Goal: Find specific page/section

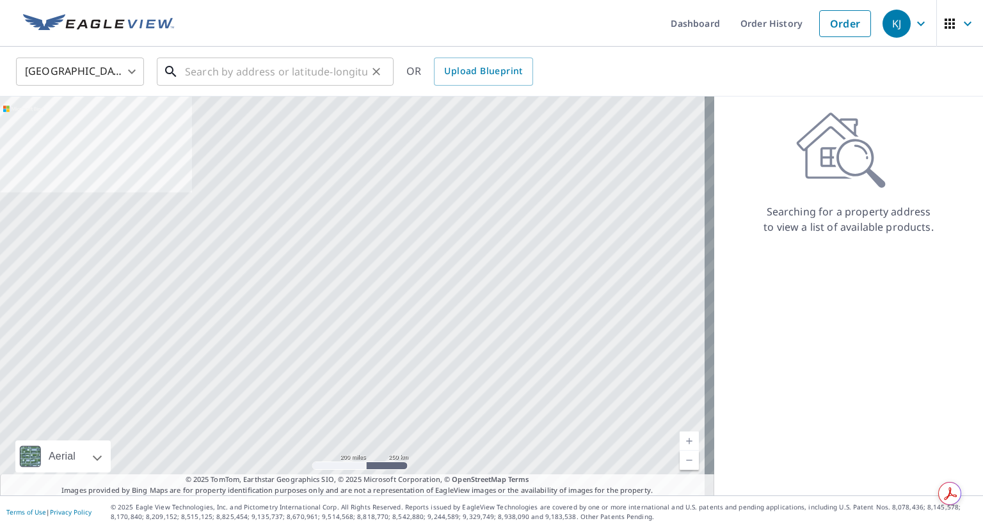
click at [313, 75] on input "text" at bounding box center [276, 72] width 182 height 36
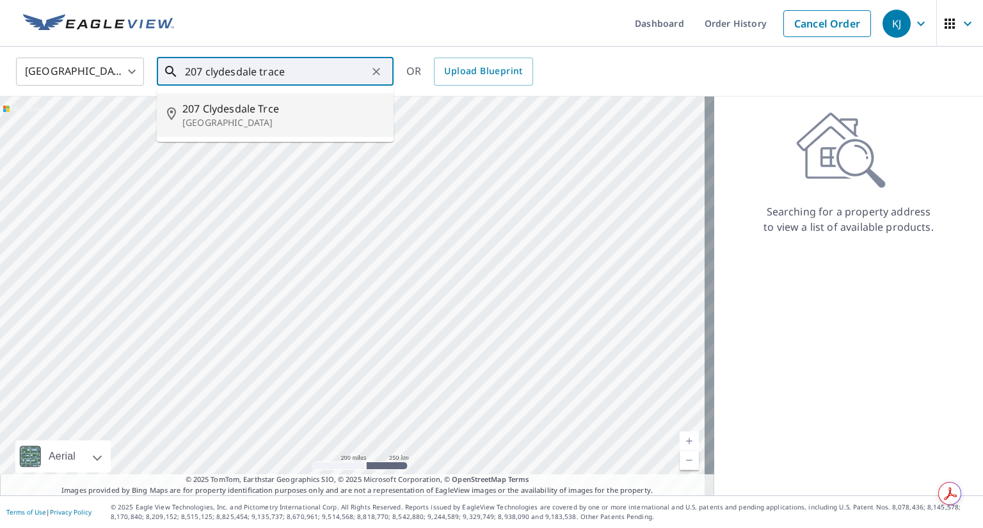
click at [218, 109] on span "207 Clydesdale Trce" at bounding box center [282, 108] width 201 height 15
type input "[STREET_ADDRESS]"
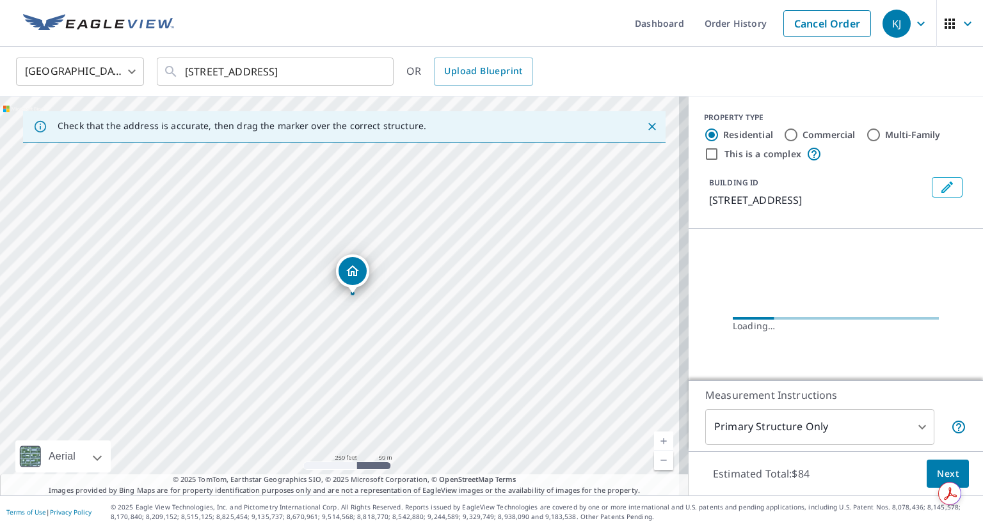
click at [654, 442] on link "Current Level 17, Zoom In" at bounding box center [663, 441] width 19 height 19
click at [654, 442] on link "Current Level 18, Zoom In" at bounding box center [663, 441] width 19 height 19
click at [654, 442] on link "Current Level 19, Zoom In" at bounding box center [663, 441] width 19 height 19
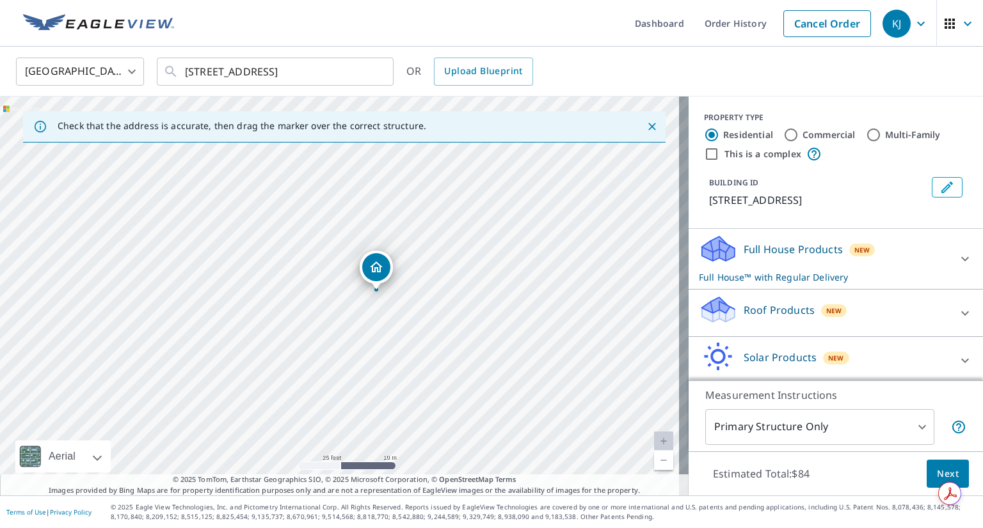
drag, startPoint x: 419, startPoint y: 297, endPoint x: 455, endPoint y: 294, distance: 36.7
click at [455, 294] on div "[STREET_ADDRESS]" at bounding box center [344, 296] width 688 height 399
click at [454, 287] on div "[STREET_ADDRESS]" at bounding box center [344, 296] width 688 height 399
click at [961, 312] on icon at bounding box center [965, 313] width 8 height 4
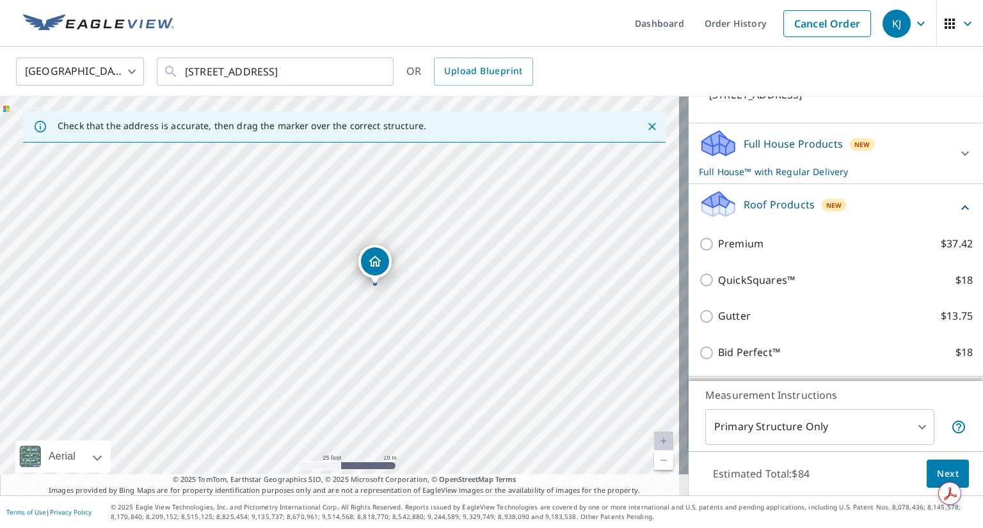
scroll to position [128, 0]
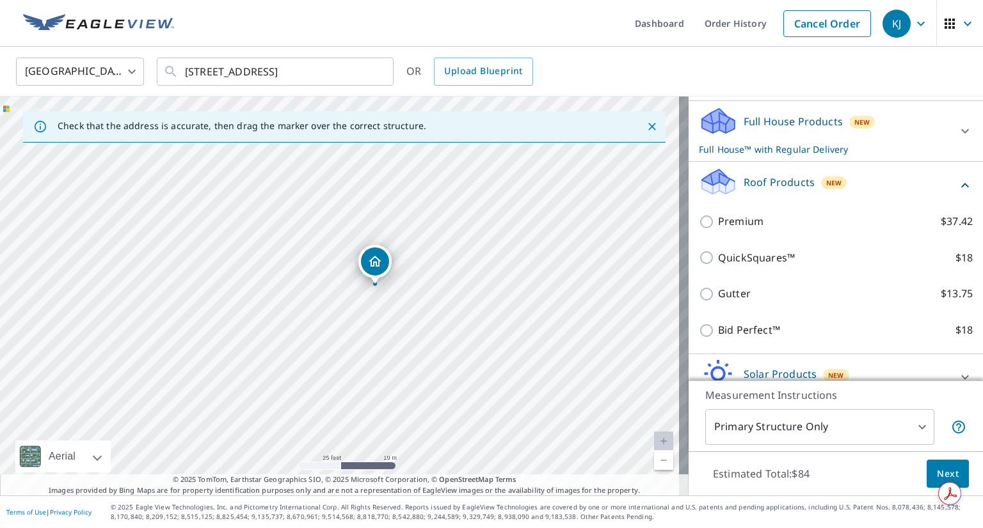
click at [957, 182] on icon at bounding box center [964, 185] width 15 height 15
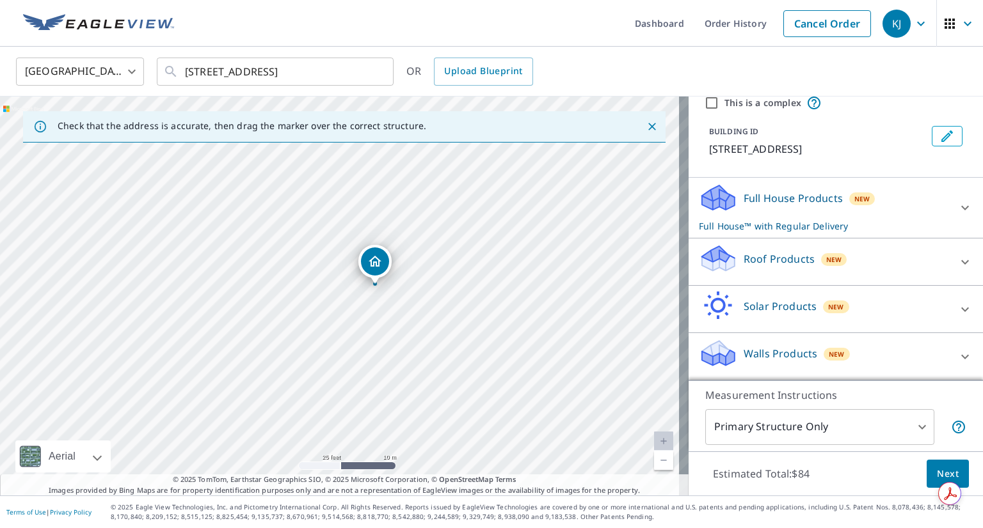
click at [944, 239] on div "Roof Products New Premium $37.42 QuickSquares™ $18 Gutter $13.75 Bid Perfect™ $…" at bounding box center [835, 262] width 294 height 47
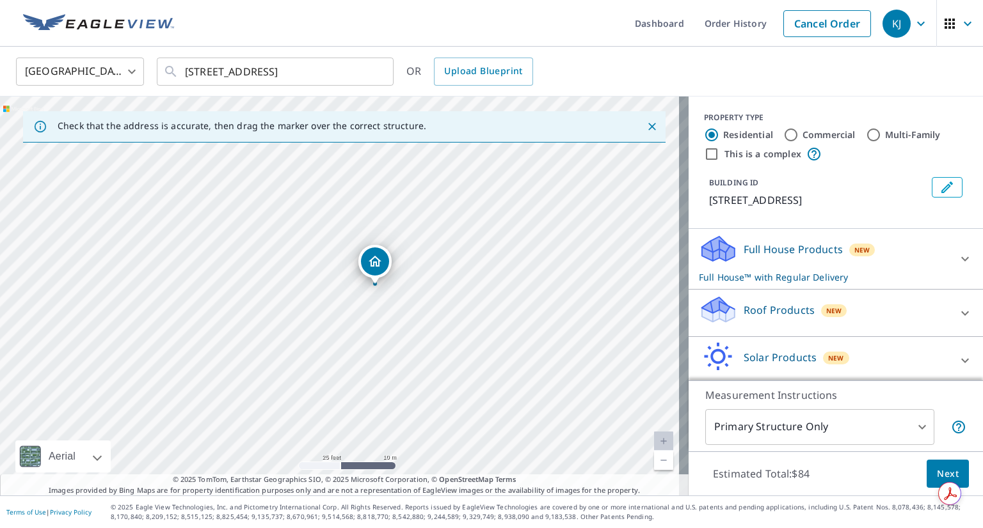
scroll to position [51, 0]
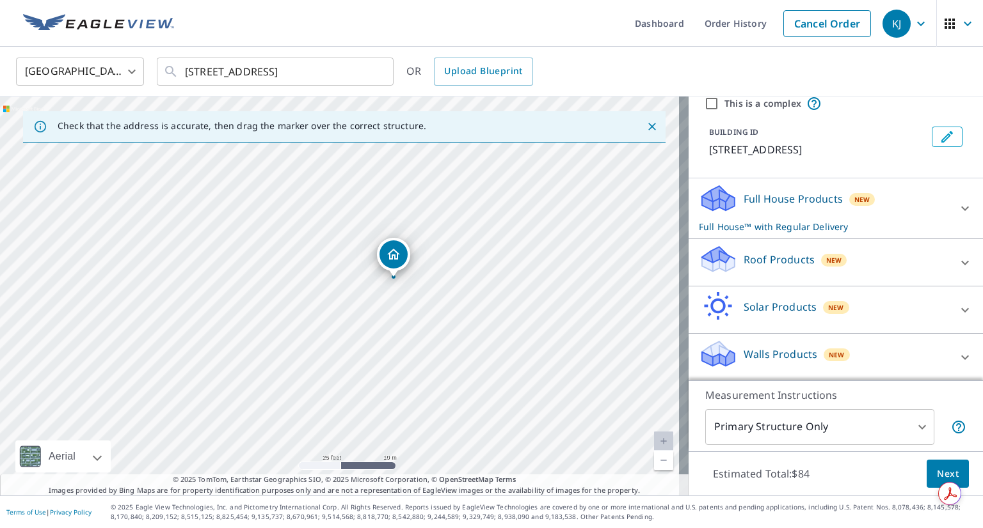
drag, startPoint x: 459, startPoint y: 300, endPoint x: 466, endPoint y: 297, distance: 8.1
click at [466, 297] on div "[STREET_ADDRESS]" at bounding box center [344, 296] width 688 height 399
click at [957, 210] on icon at bounding box center [964, 208] width 15 height 15
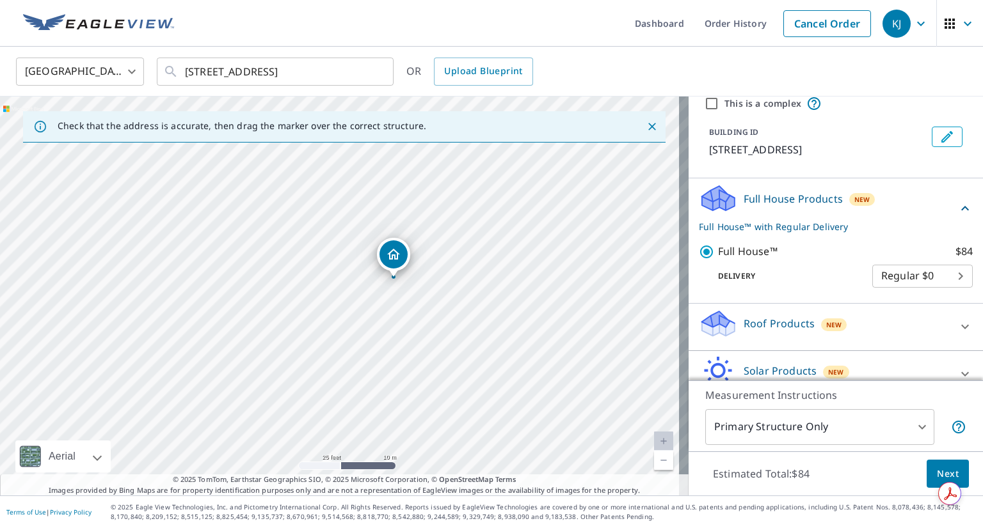
click at [957, 210] on icon at bounding box center [964, 208] width 15 height 15
